Goal: Transaction & Acquisition: Purchase product/service

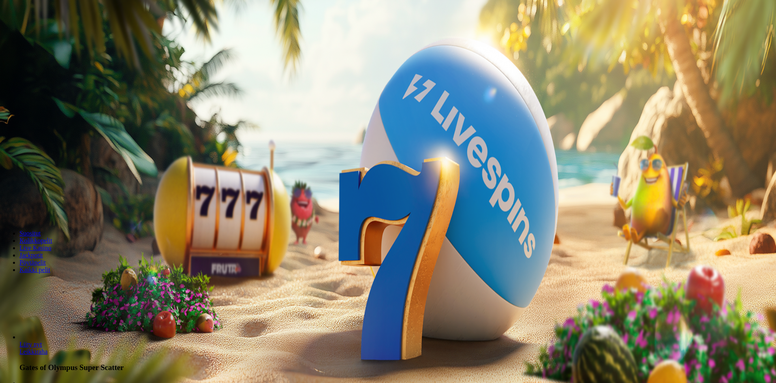
click at [46, 32] on span "Kirjaudu" at bounding box center [56, 29] width 20 height 6
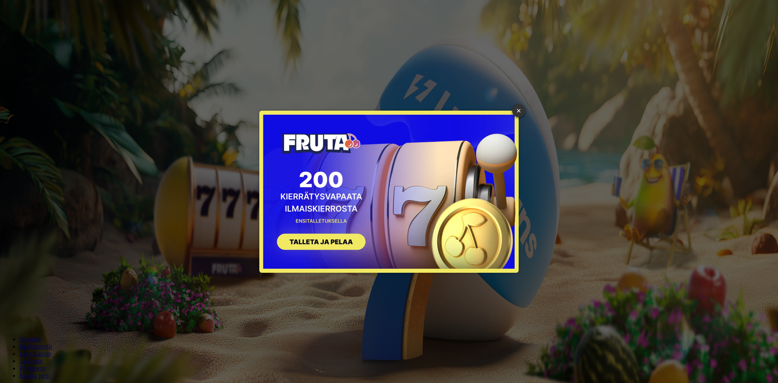
click at [525, 110] on div "× SIGN UP" at bounding box center [389, 191] width 766 height 371
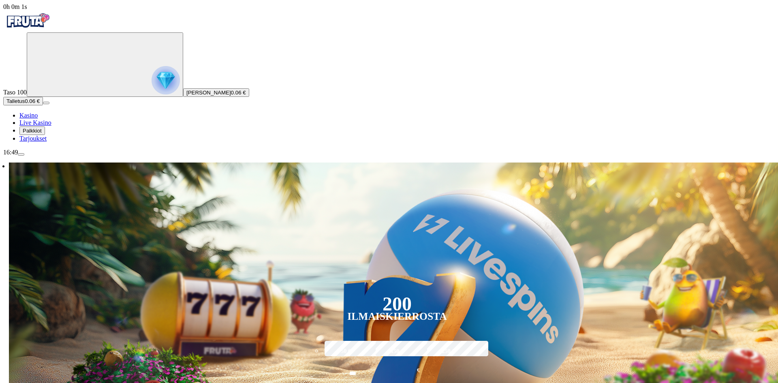
click at [152, 92] on img "Primary" at bounding box center [166, 80] width 28 height 28
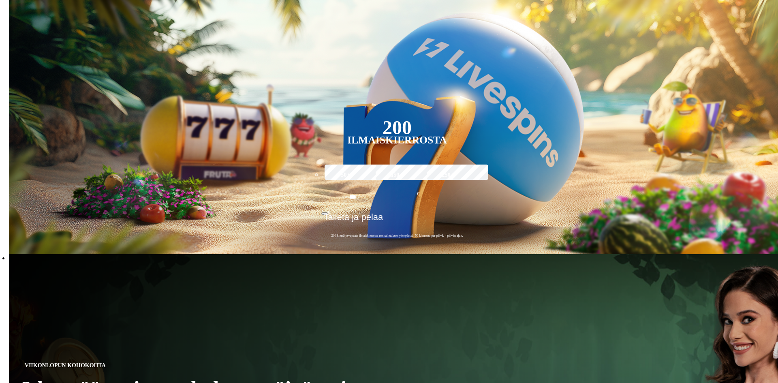
scroll to position [436, 0]
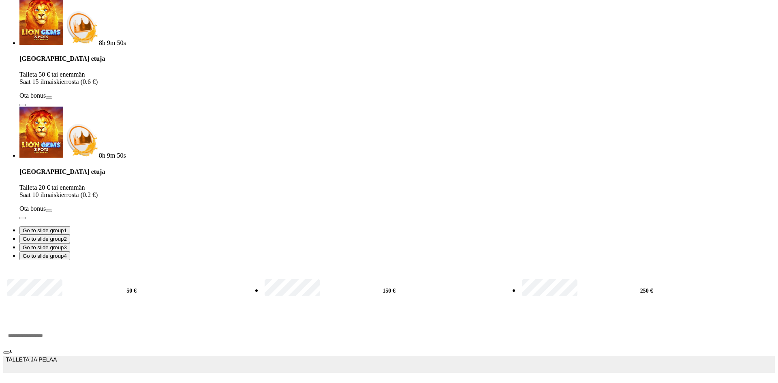
drag, startPoint x: 156, startPoint y: 196, endPoint x: 81, endPoint y: 177, distance: 77.7
type input "**"
click at [57, 356] on span "TALLETA JA PELAA" at bounding box center [31, 364] width 51 height 16
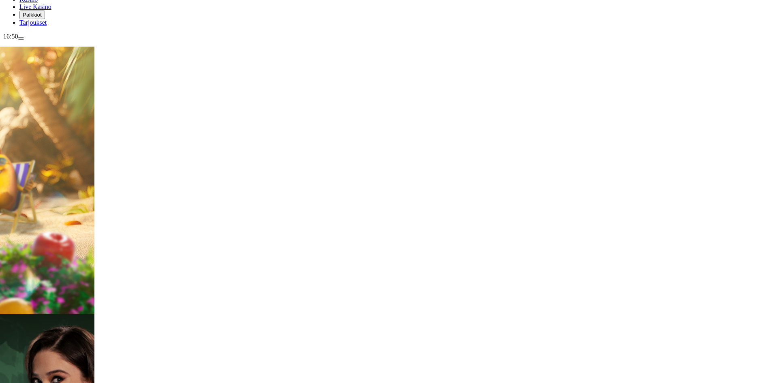
scroll to position [122, 0]
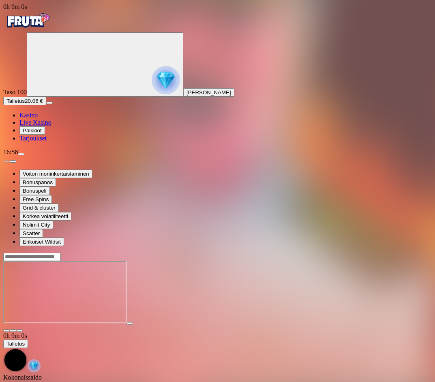
click at [52, 30] on img "Primary" at bounding box center [27, 21] width 49 height 20
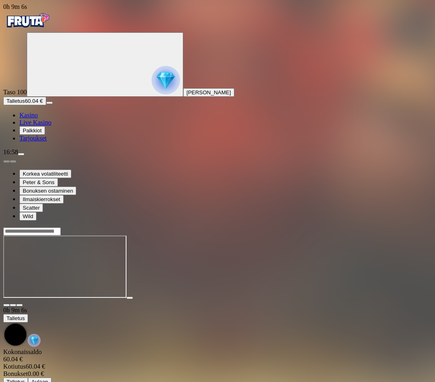
click at [48, 26] on img "Primary" at bounding box center [27, 21] width 49 height 20
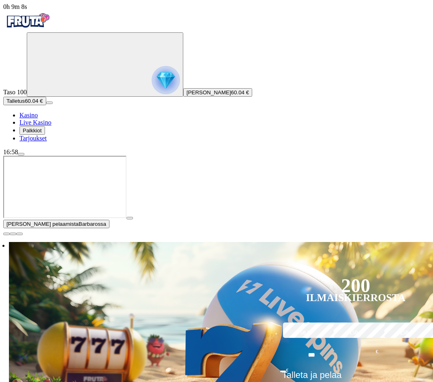
click at [6, 234] on span "close icon" at bounding box center [6, 234] width 0 height 0
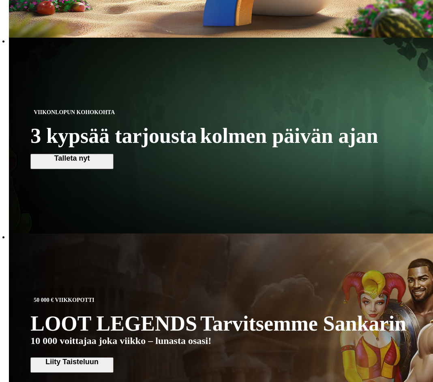
scroll to position [324, 0]
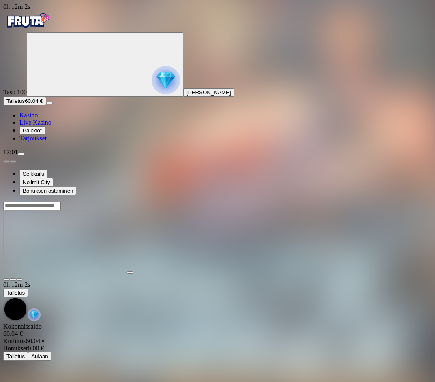
click at [21, 154] on span "menu icon" at bounding box center [21, 154] width 0 height 0
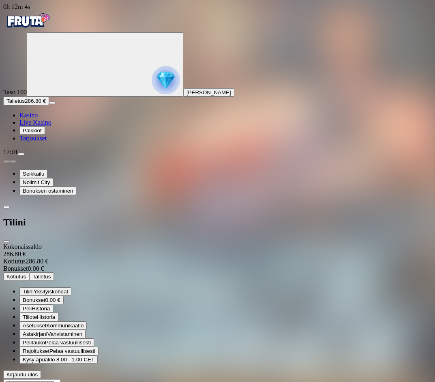
click at [26, 274] on span "Kotiutus" at bounding box center [15, 277] width 19 height 6
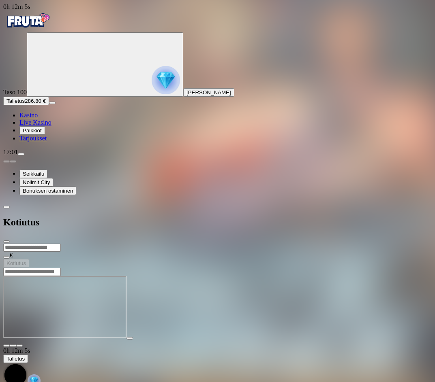
drag, startPoint x: 139, startPoint y: 39, endPoint x: 136, endPoint y: 45, distance: 6.4
click at [61, 244] on input "number" at bounding box center [32, 248] width 58 height 8
type input "***"
click at [29, 259] on button "Kotiutus" at bounding box center [16, 263] width 26 height 9
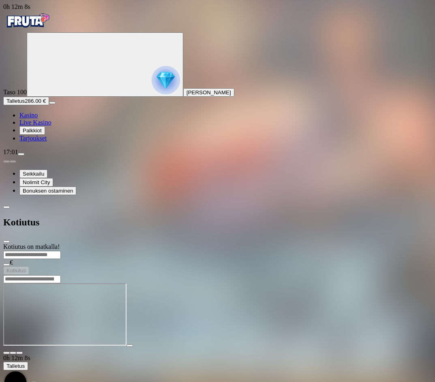
click at [6, 242] on span "close icon" at bounding box center [6, 242] width 0 height 0
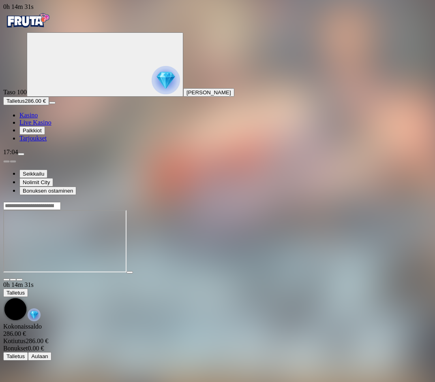
click at [47, 25] on img "Primary" at bounding box center [27, 21] width 49 height 20
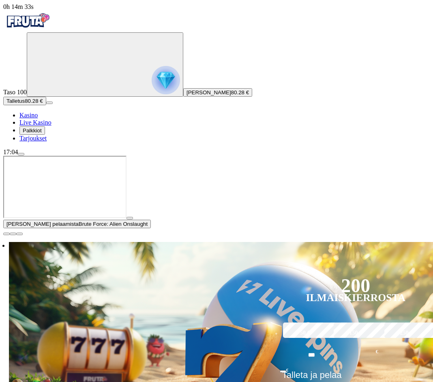
click at [6, 234] on span "close icon" at bounding box center [6, 234] width 0 height 0
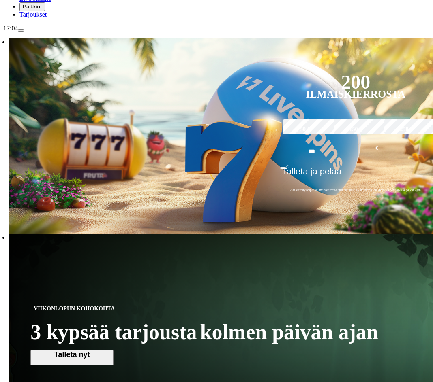
scroll to position [41, 0]
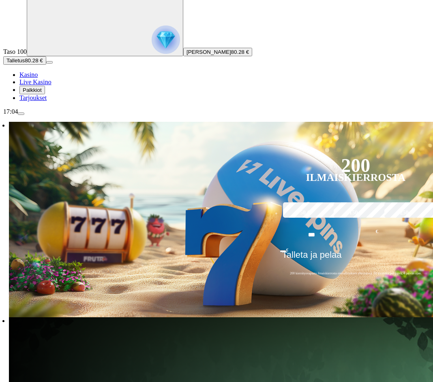
type input "*****"
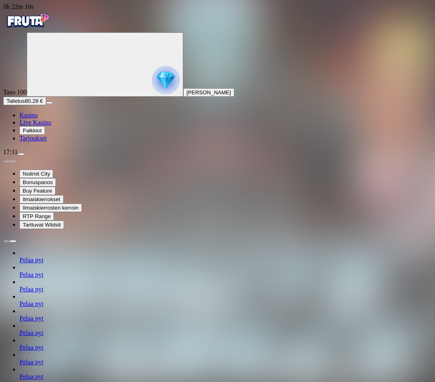
click at [41, 22] on img "Primary" at bounding box center [27, 21] width 49 height 20
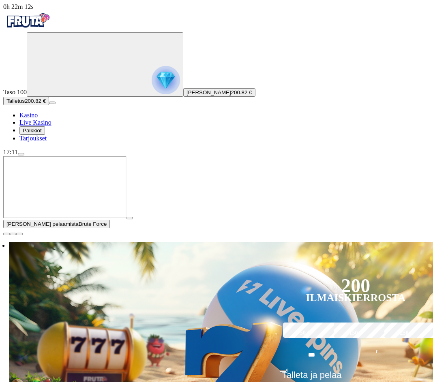
click at [6, 234] on span "close icon" at bounding box center [6, 234] width 0 height 0
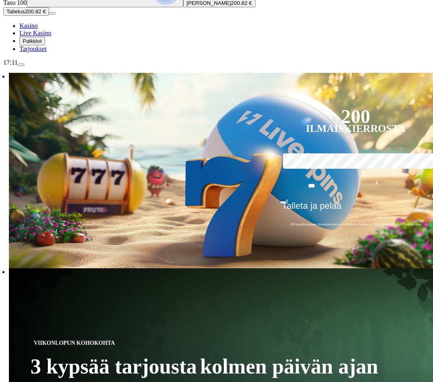
scroll to position [81, 0]
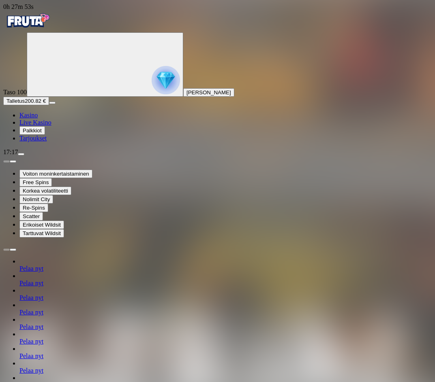
click at [38, 29] on img "Primary" at bounding box center [27, 21] width 49 height 20
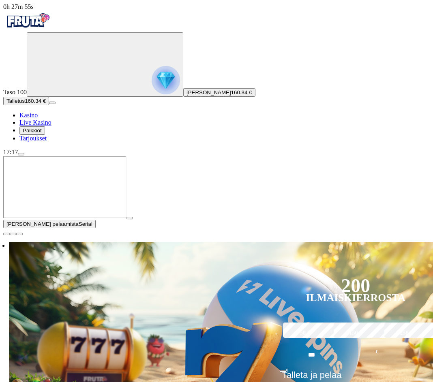
click at [6, 234] on span "close icon" at bounding box center [6, 234] width 0 height 0
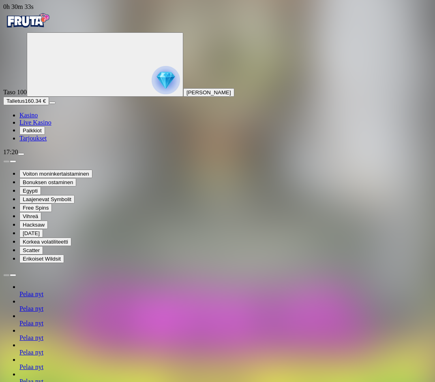
click at [36, 31] on img "Primary" at bounding box center [27, 21] width 49 height 20
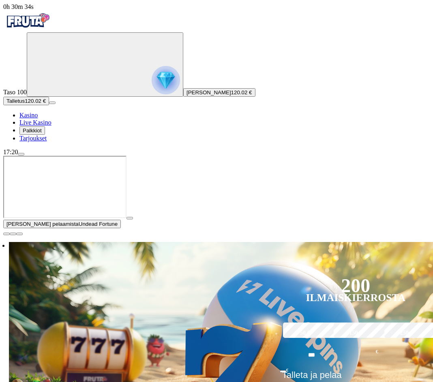
click at [6, 234] on span "close icon" at bounding box center [6, 234] width 0 height 0
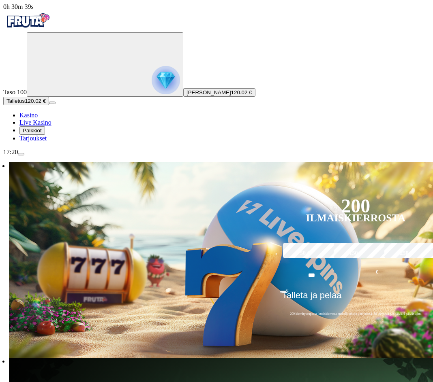
type input "****"
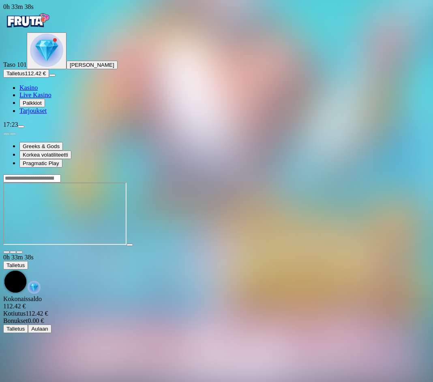
click at [337, 188] on div at bounding box center [216, 215] width 426 height 64
click at [52, 23] on img "Primary" at bounding box center [27, 21] width 49 height 20
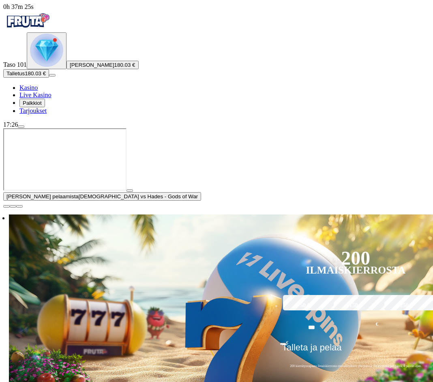
click at [10, 208] on button "button" at bounding box center [6, 206] width 6 height 2
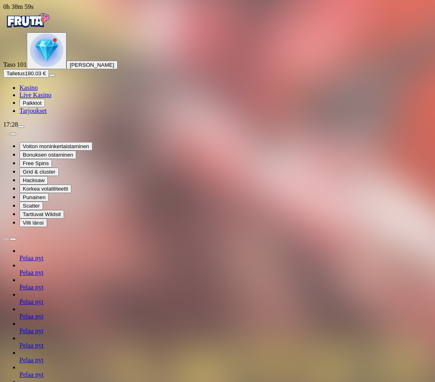
click at [42, 23] on img "Primary" at bounding box center [27, 21] width 49 height 20
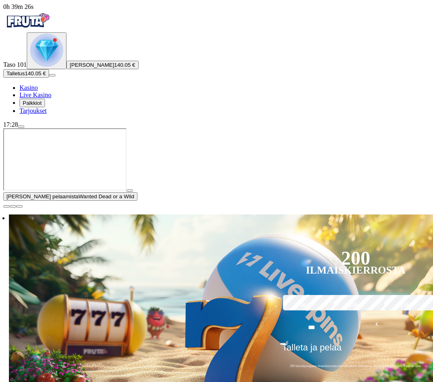
click at [6, 207] on span "close icon" at bounding box center [6, 207] width 0 height 0
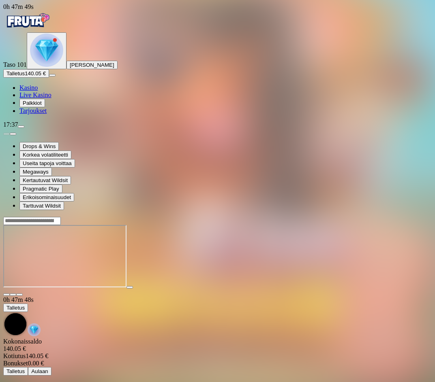
click at [50, 27] on img "Primary" at bounding box center [27, 21] width 49 height 20
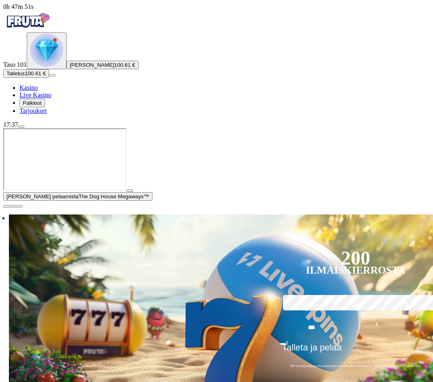
click at [6, 207] on span "close icon" at bounding box center [6, 207] width 0 height 0
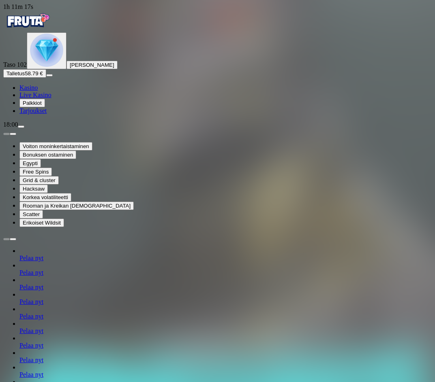
click at [45, 26] on img "Primary" at bounding box center [27, 21] width 49 height 20
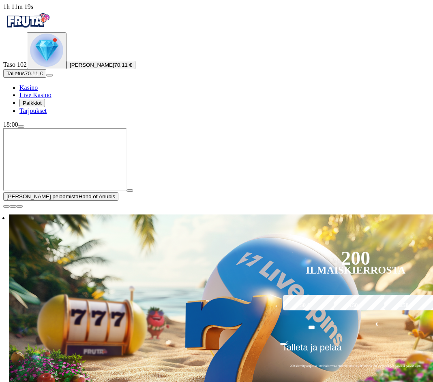
click at [10, 208] on button "button" at bounding box center [6, 206] width 6 height 2
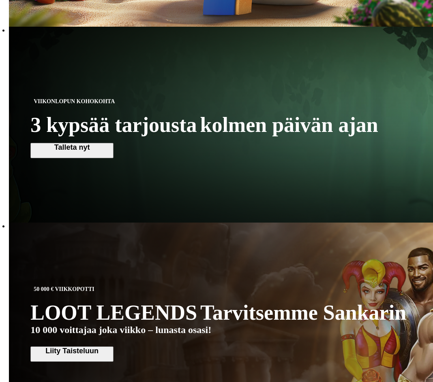
scroll to position [324, 0]
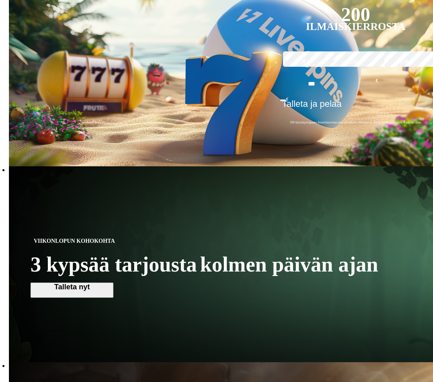
scroll to position [162, 0]
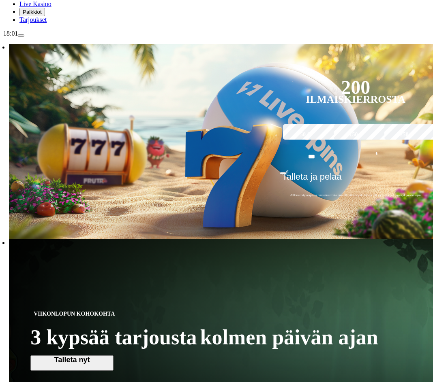
scroll to position [81, 0]
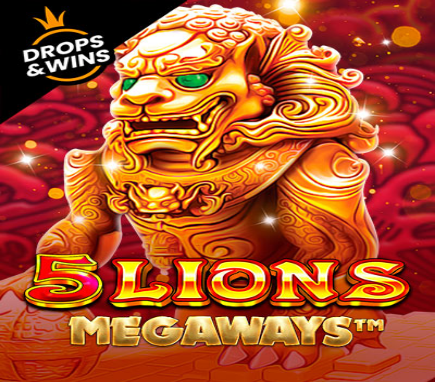
click at [48, 67] on img "Primary" at bounding box center [46, 50] width 33 height 33
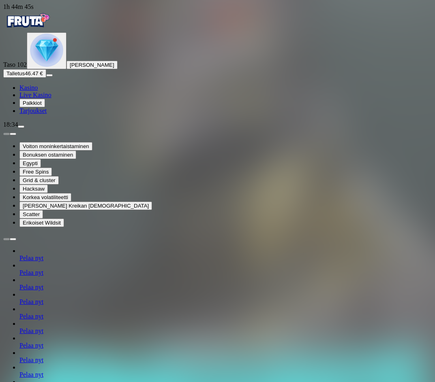
click at [51, 67] on img "Primary" at bounding box center [46, 50] width 33 height 33
